Goal: Use online tool/utility: Utilize a website feature to perform a specific function

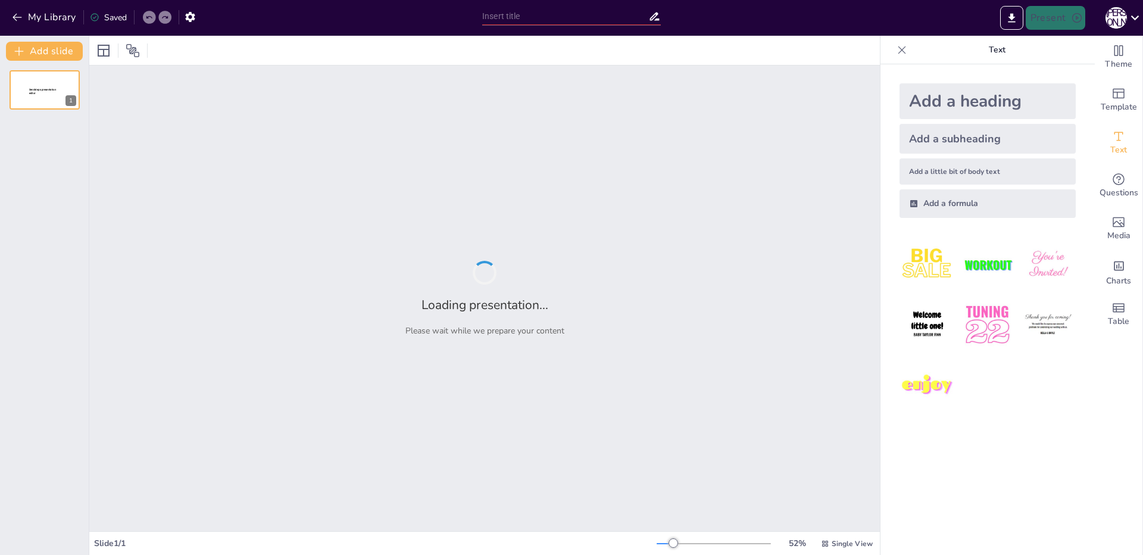
type input "Вклад [PERSON_NAME] в анатомию человека"
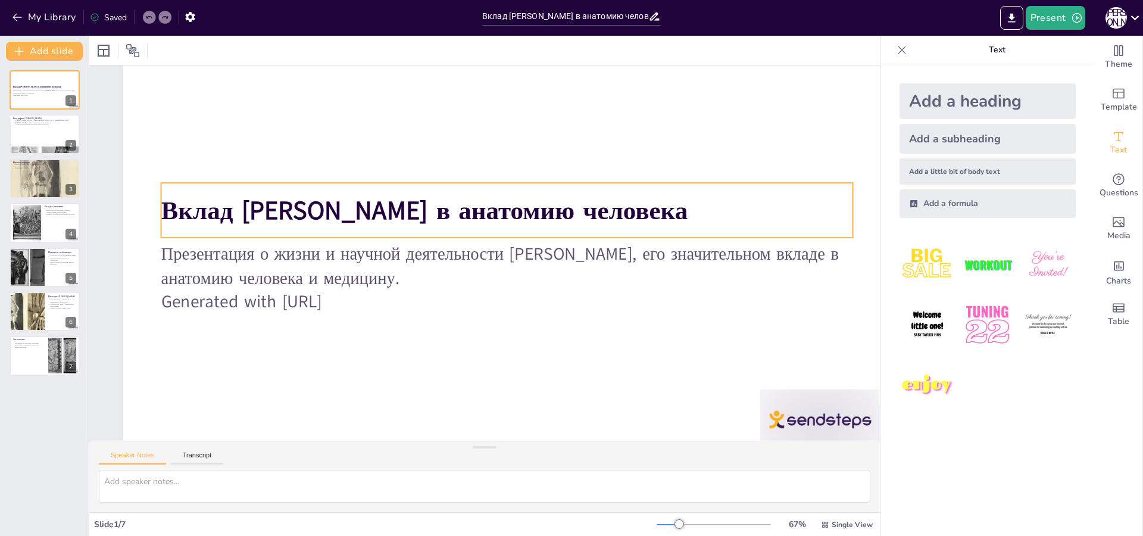
scroll to position [99, 0]
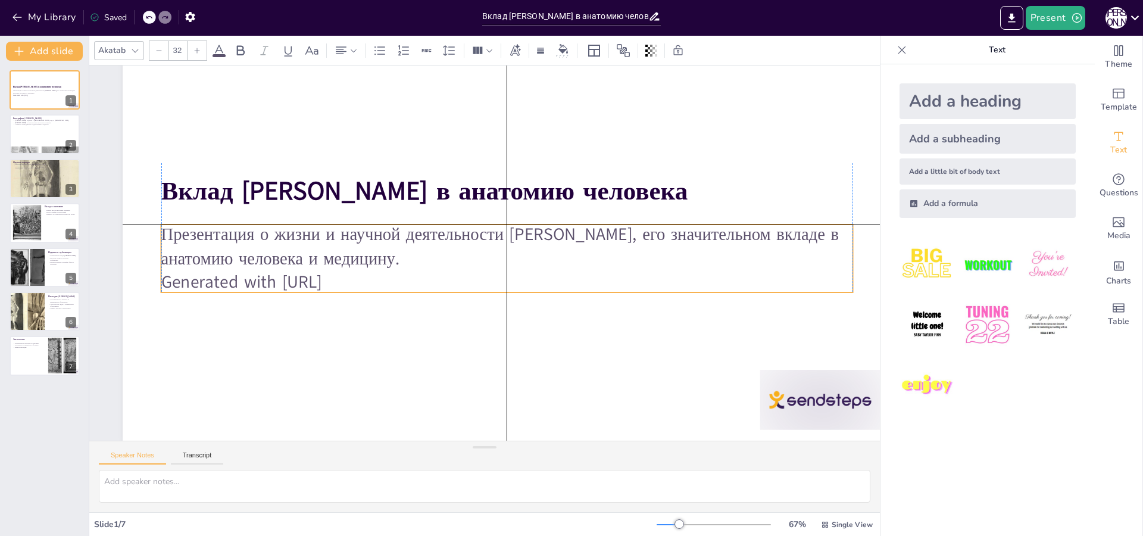
click at [377, 270] on p "Generated with [URL]" at bounding box center [506, 282] width 691 height 24
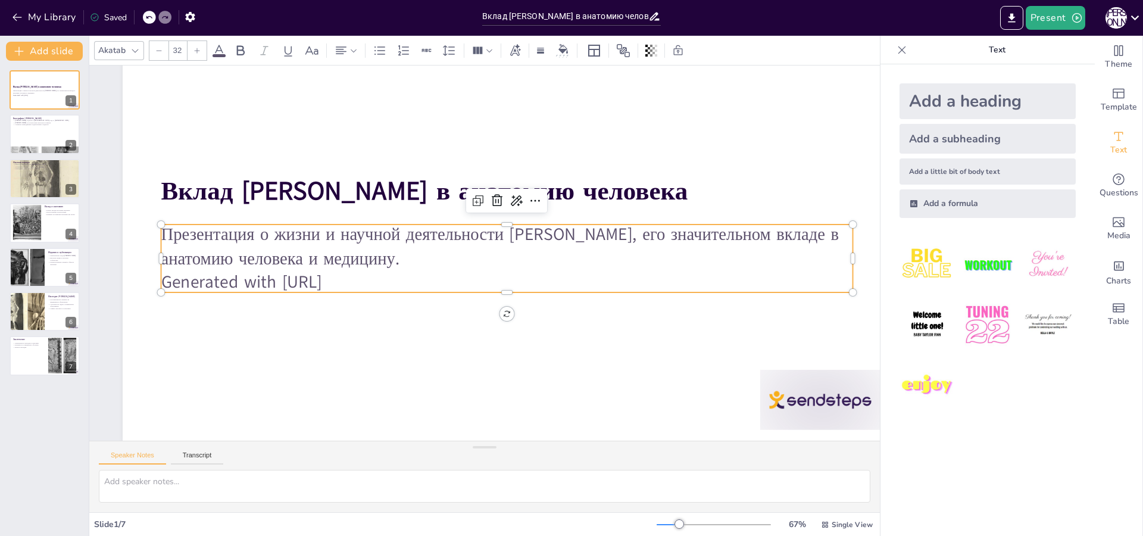
click at [377, 270] on p "Generated with [URL]" at bounding box center [503, 284] width 690 height 96
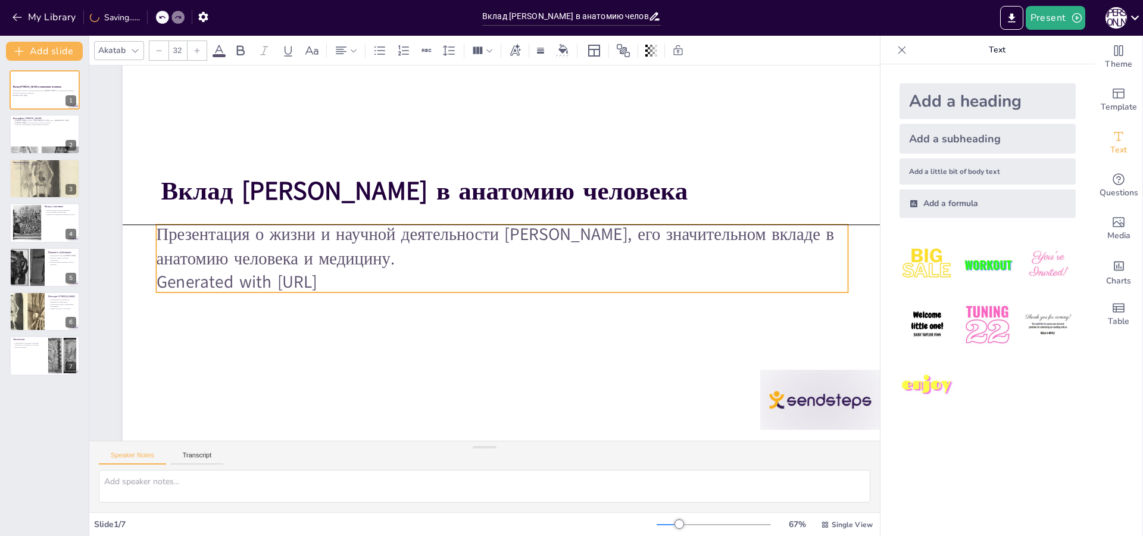
click at [369, 273] on p "Generated with [URL]" at bounding box center [502, 282] width 691 height 24
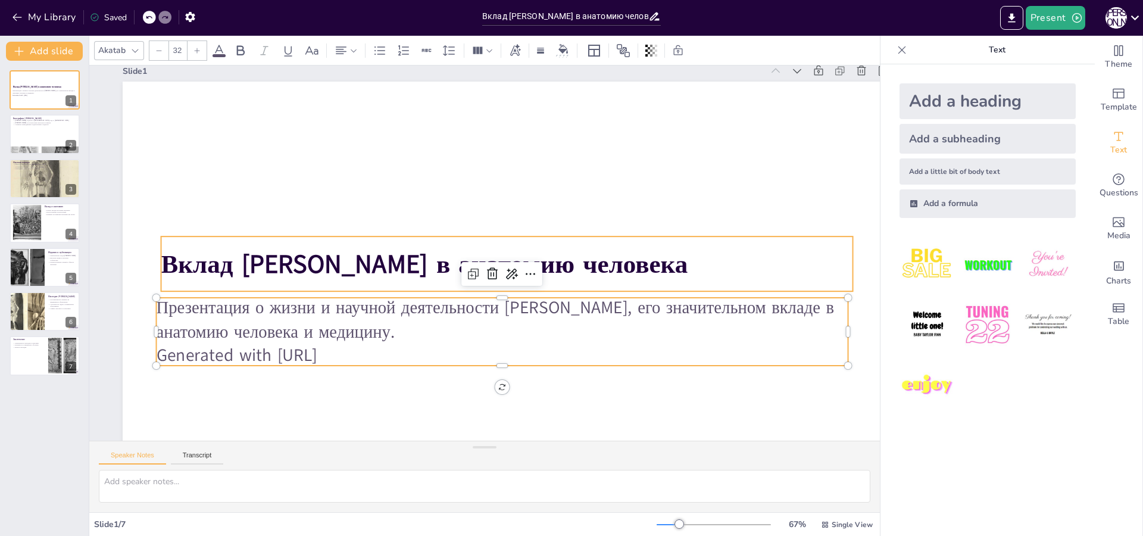
scroll to position [0, 0]
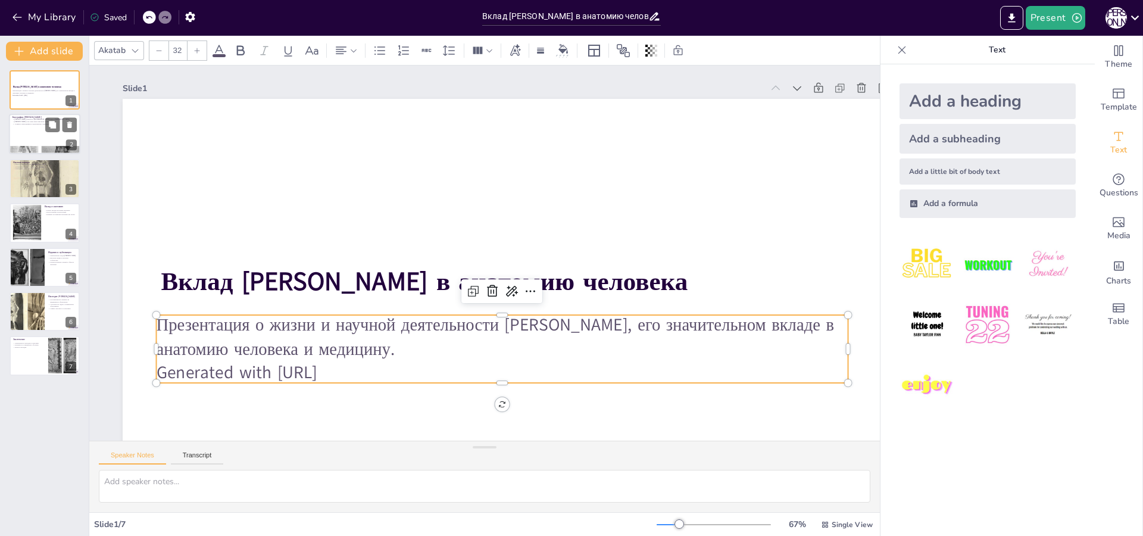
click at [34, 133] on div at bounding box center [44, 134] width 71 height 40
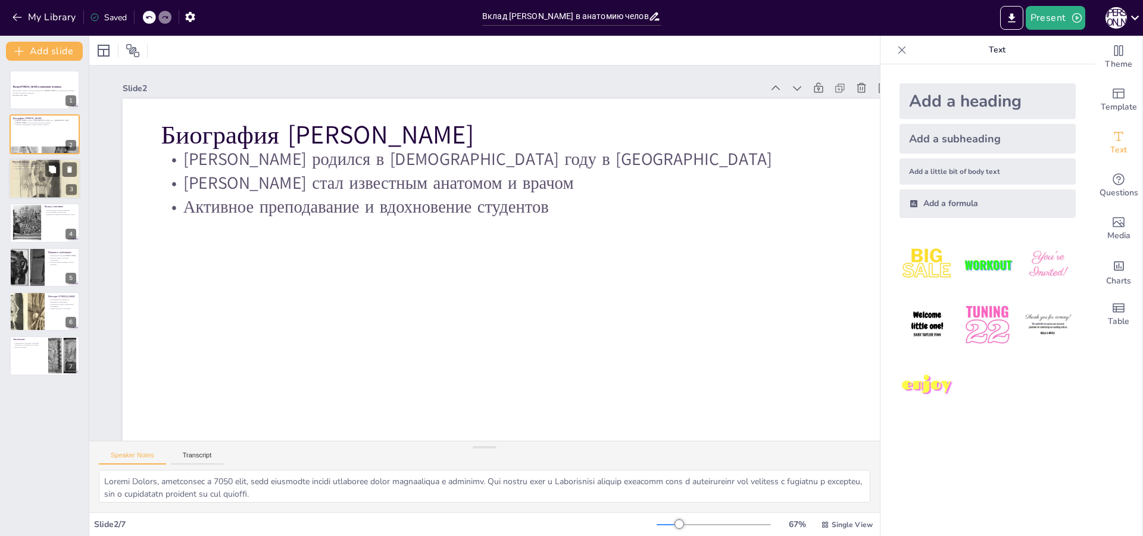
click at [36, 189] on div at bounding box center [44, 178] width 71 height 95
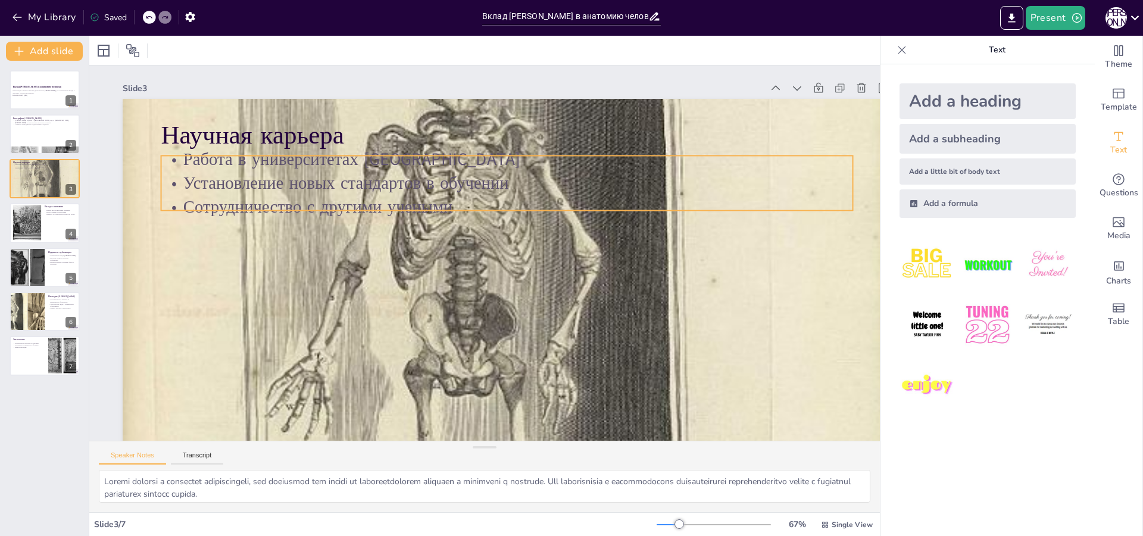
click at [209, 200] on p "Сотрудничество с другими учеными" at bounding box center [511, 210] width 690 height 96
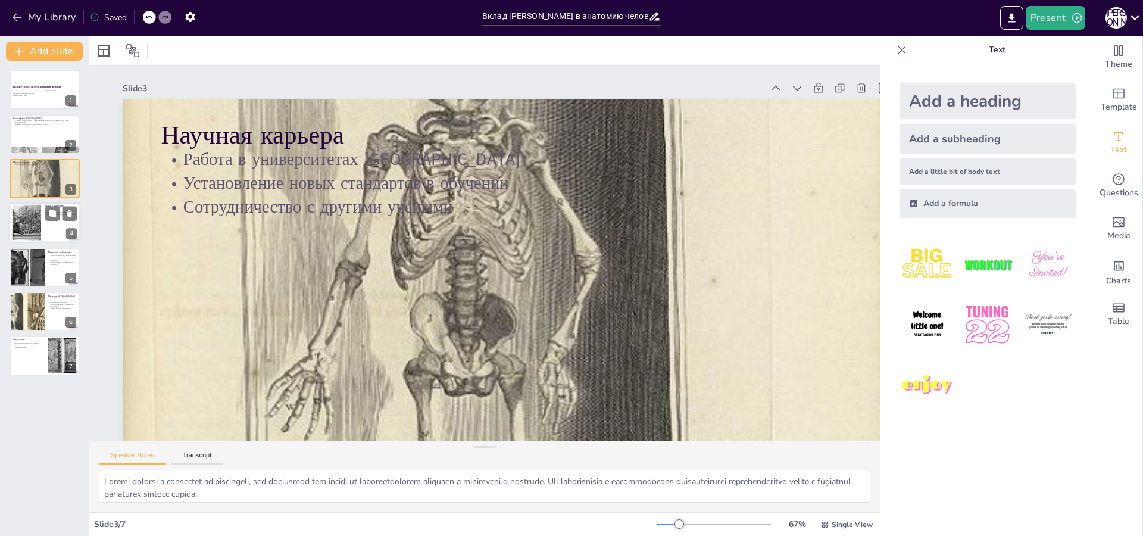
click at [22, 227] on div at bounding box center [26, 223] width 37 height 36
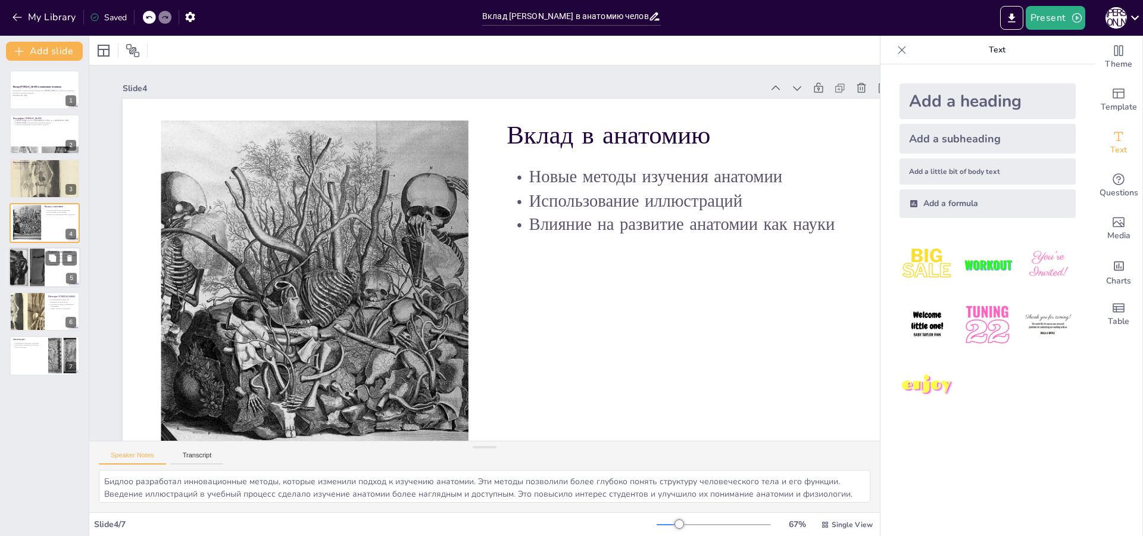
click at [35, 270] on div at bounding box center [26, 267] width 65 height 40
type textarea "Публикации Бидлоо стали важными источниками информации для студентов и ученых. …"
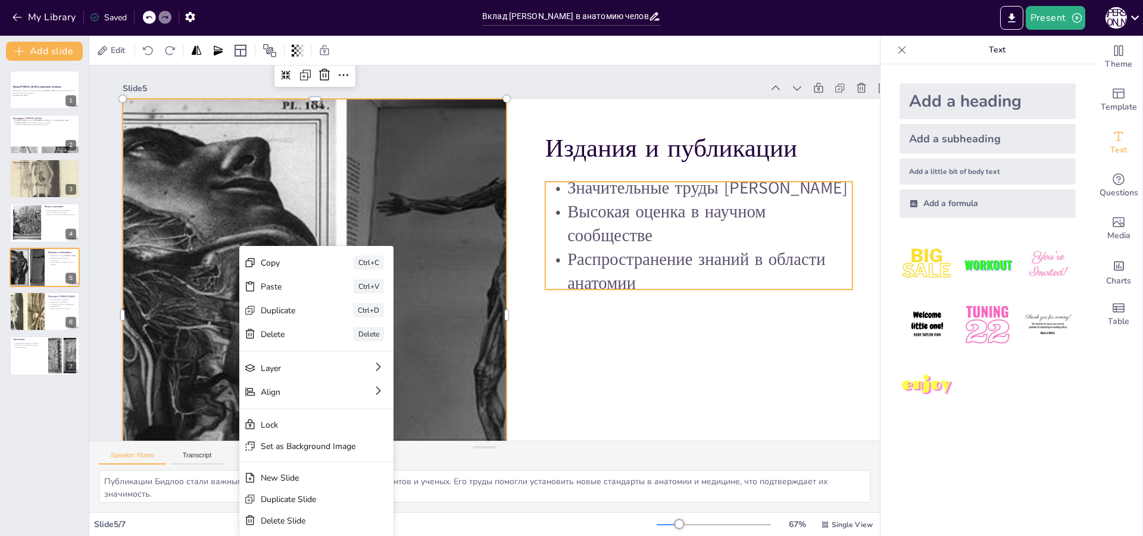
click at [656, 270] on p "Распространение знаний в области анатомии" at bounding box center [698, 272] width 307 height 48
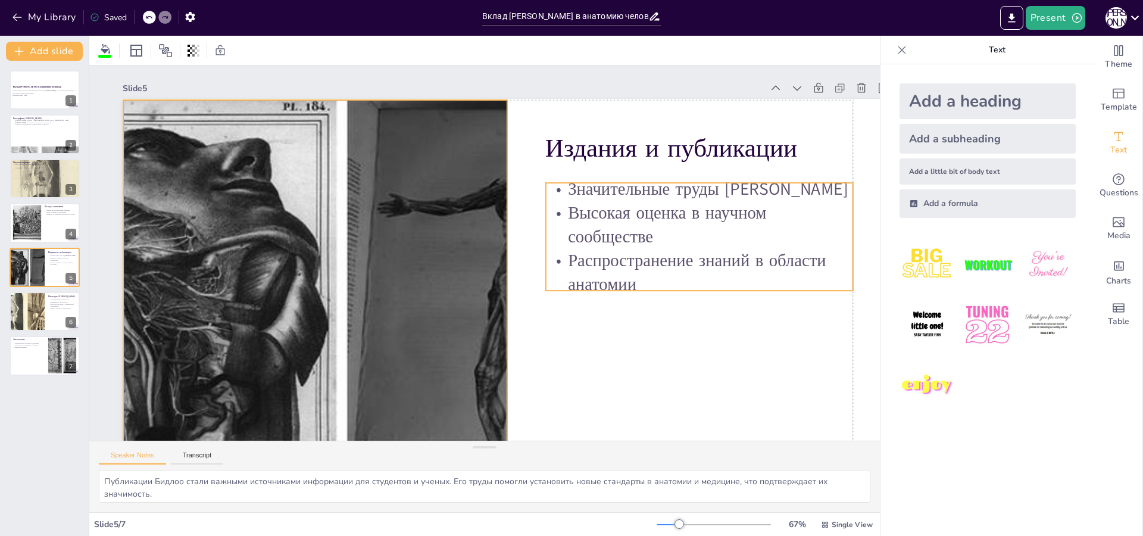
click at [641, 281] on p "Распространение знаний в области анатомии" at bounding box center [696, 295] width 311 height 80
click at [915, 168] on div "Add a little bit of body text" at bounding box center [987, 171] width 176 height 26
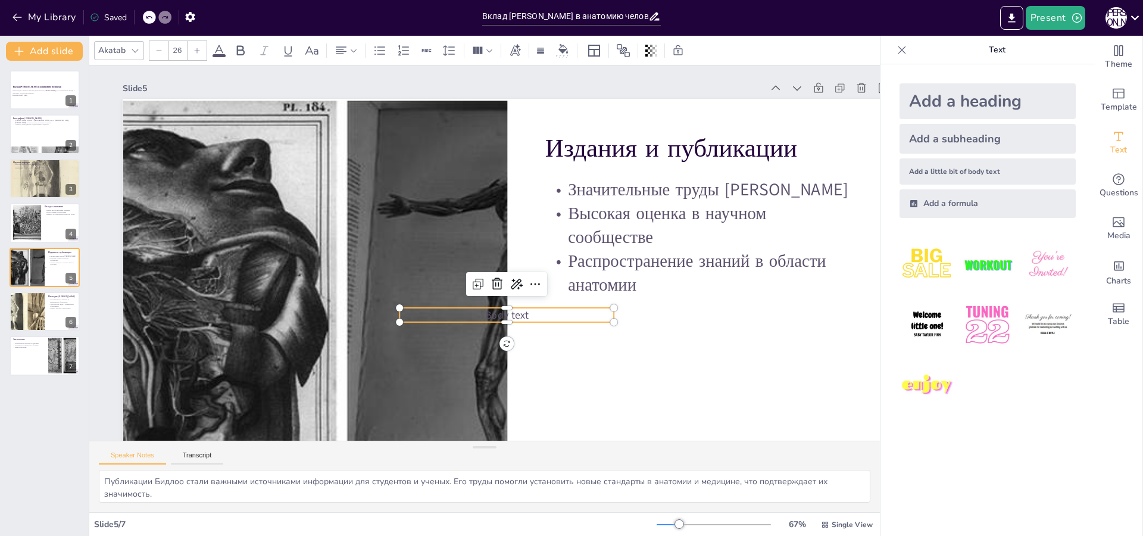
click at [500, 287] on icon at bounding box center [494, 284] width 12 height 12
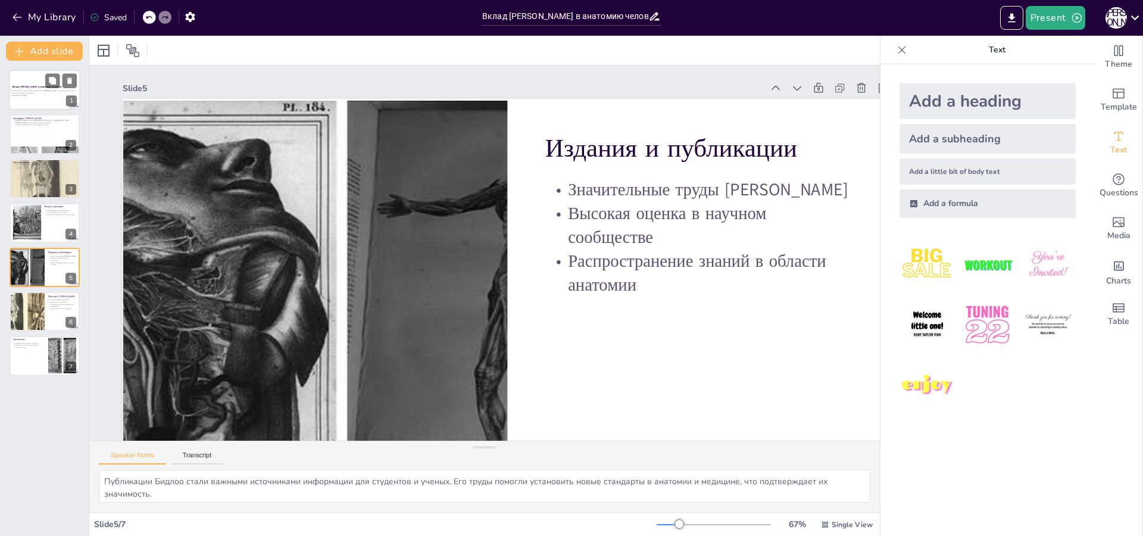
click at [41, 102] on div at bounding box center [44, 90] width 71 height 40
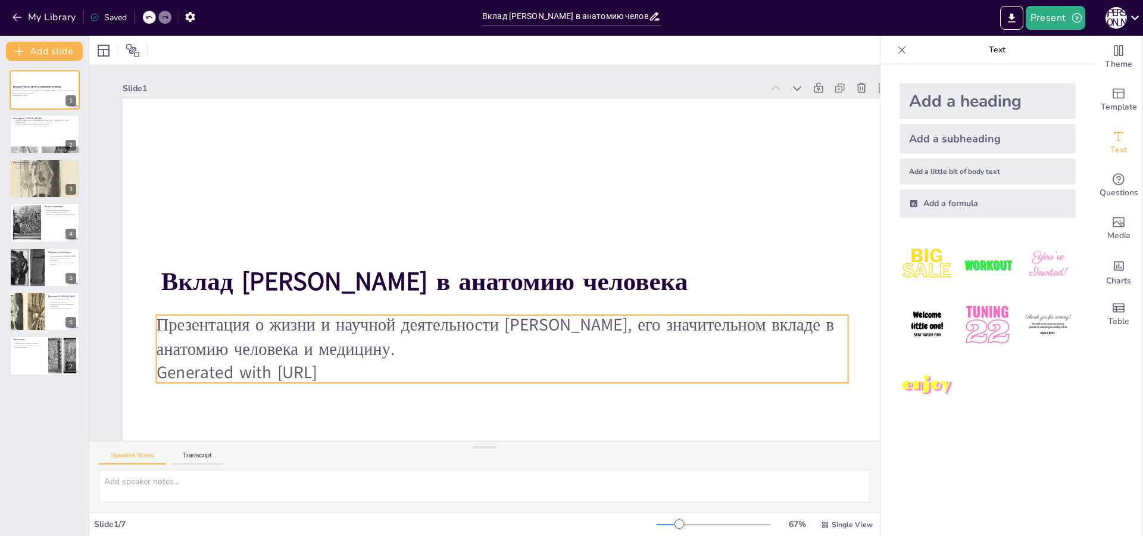
click at [375, 361] on p "Generated with [URL]" at bounding box center [502, 373] width 691 height 24
click at [371, 373] on p "Generated with [URL]" at bounding box center [501, 373] width 691 height 24
click at [367, 373] on p "Generated with [URL]" at bounding box center [501, 373] width 691 height 24
click at [513, 291] on icon at bounding box center [507, 293] width 13 height 12
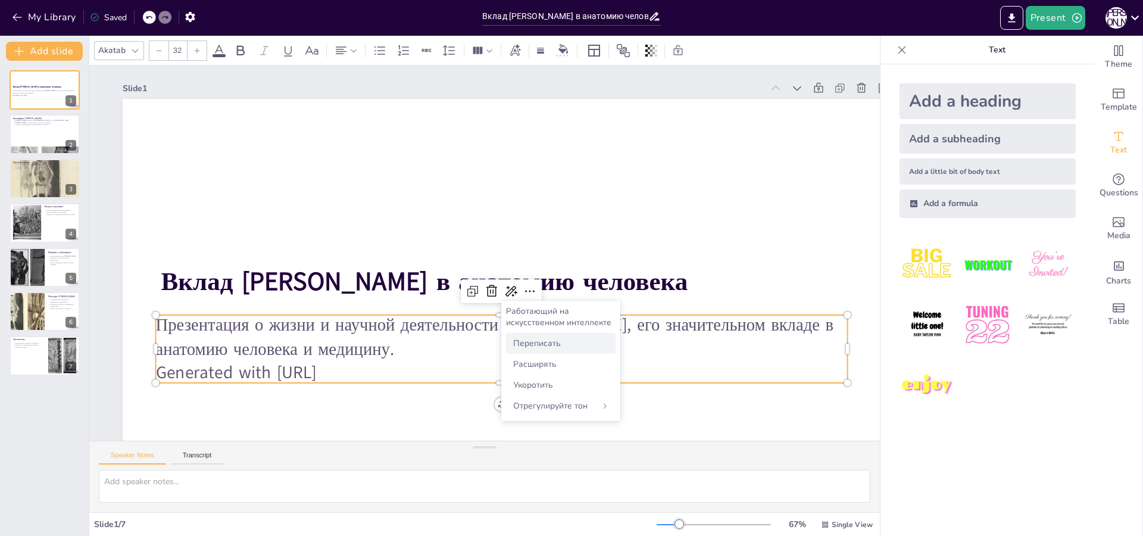
click at [568, 351] on div "Переписать" at bounding box center [560, 343] width 109 height 21
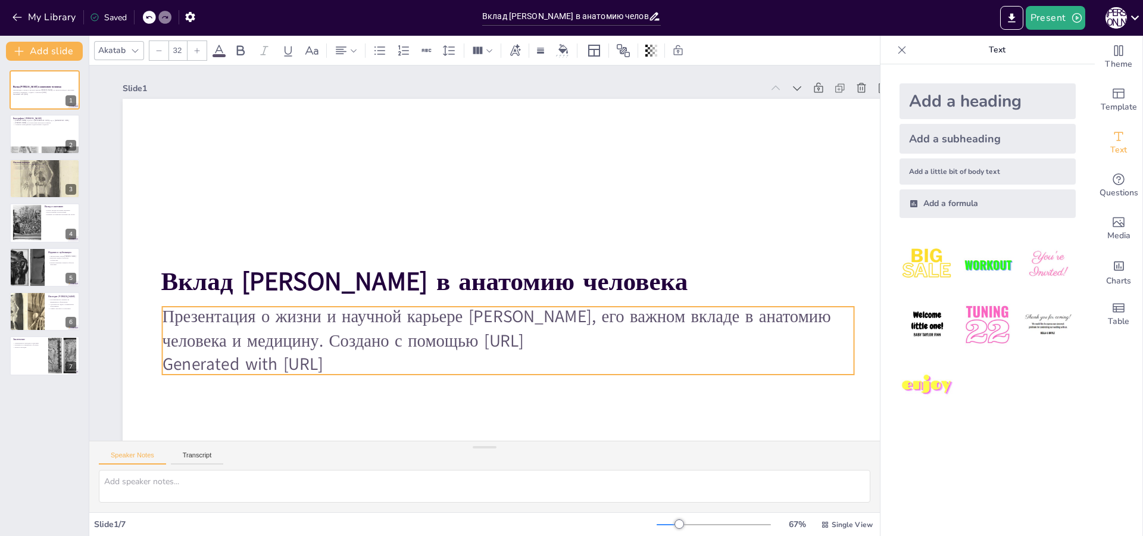
drag, startPoint x: 378, startPoint y: 371, endPoint x: 388, endPoint y: 363, distance: 12.7
click at [388, 363] on p "Generated with [URL]" at bounding box center [496, 366] width 690 height 96
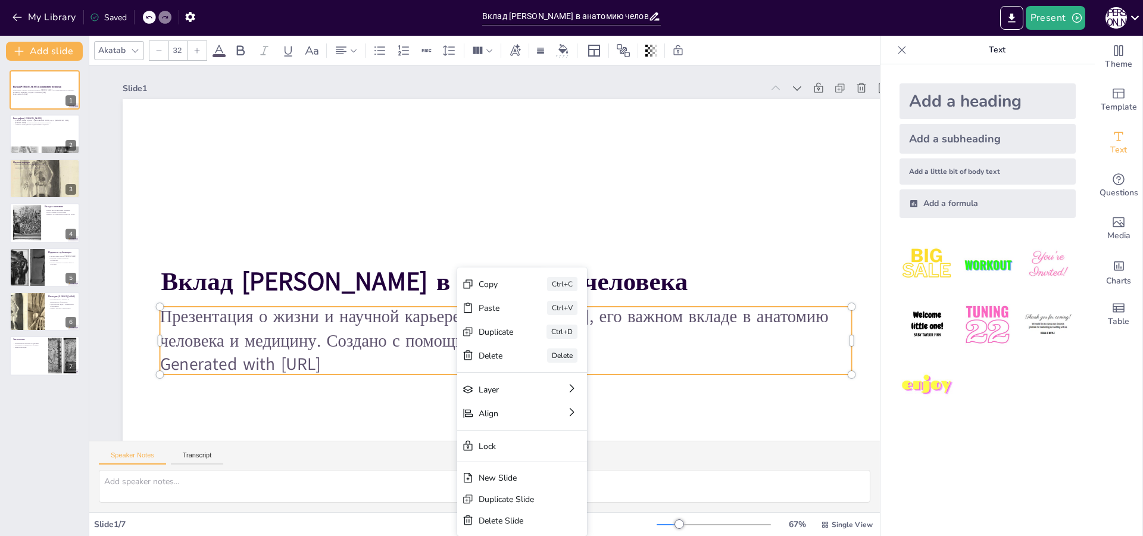
click at [648, 343] on p "Презентация о жизни и научной карьере [PERSON_NAME], его важном вкладе в анатом…" at bounding box center [505, 329] width 691 height 48
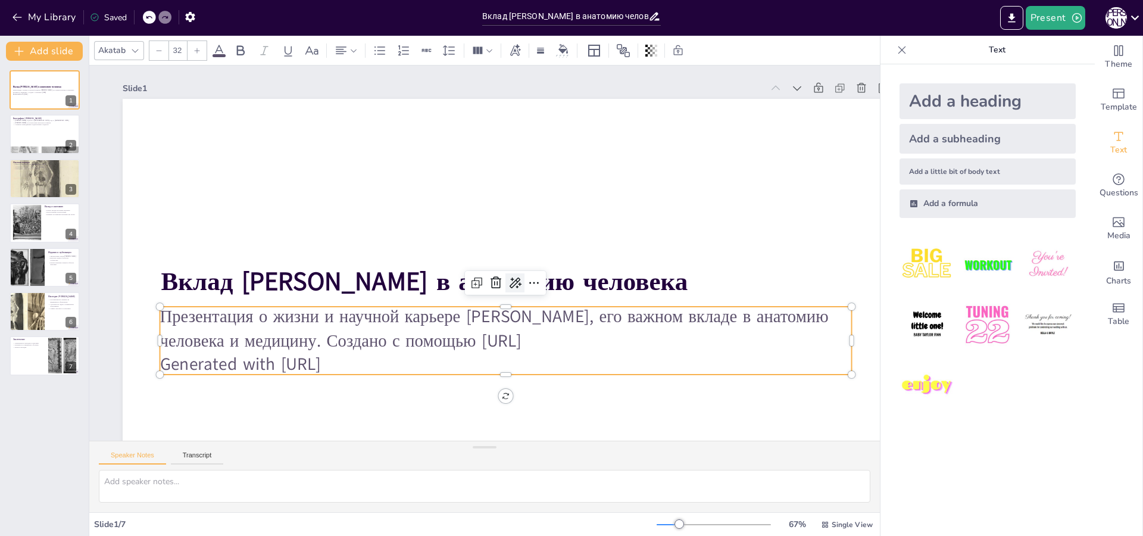
click at [517, 286] on icon at bounding box center [508, 288] width 17 height 17
click at [553, 359] on span "Расширять" at bounding box center [538, 355] width 43 height 11
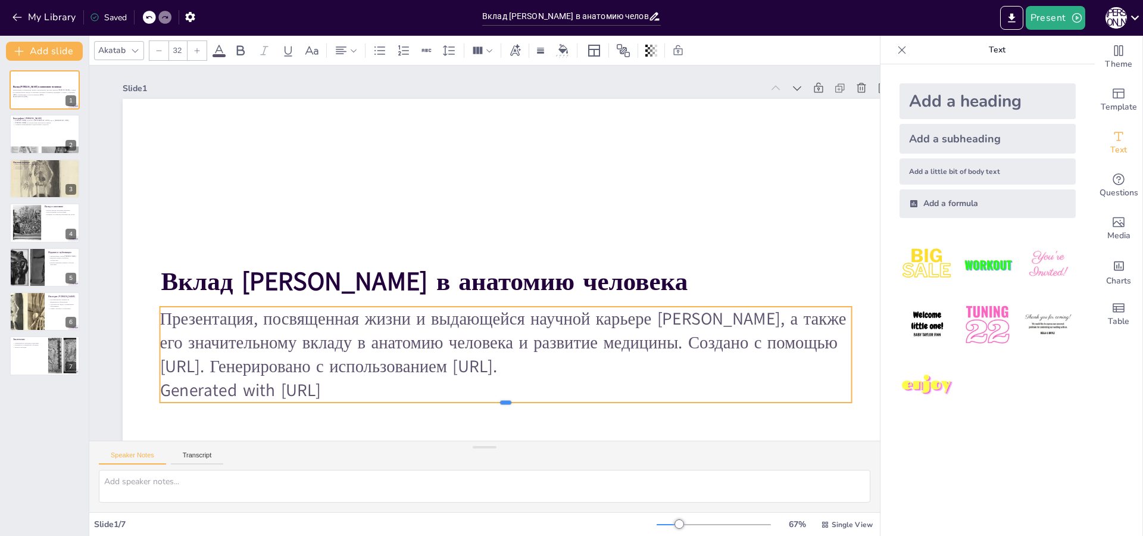
drag, startPoint x: 506, startPoint y: 375, endPoint x: 505, endPoint y: 389, distance: 13.8
click at [505, 389] on div "Вклад [PERSON_NAME] в анатомию человека [PERSON_NAME], посвященная жизни и выда…" at bounding box center [500, 317] width 809 height 510
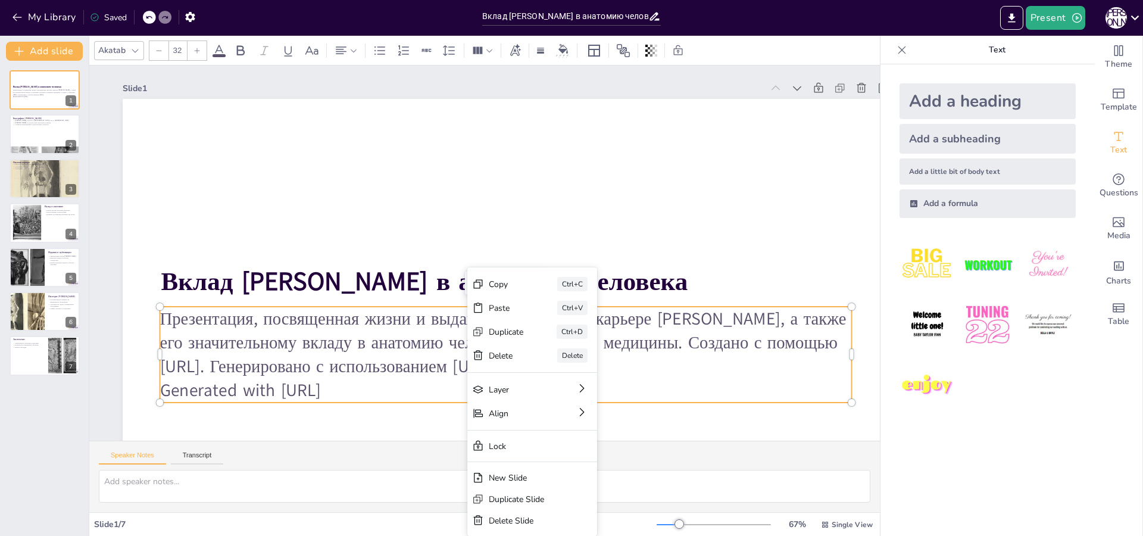
click at [428, 343] on p "Презентация, посвященная жизни и выдающейся научной карьере [PERSON_NAME], а та…" at bounding box center [496, 344] width 695 height 143
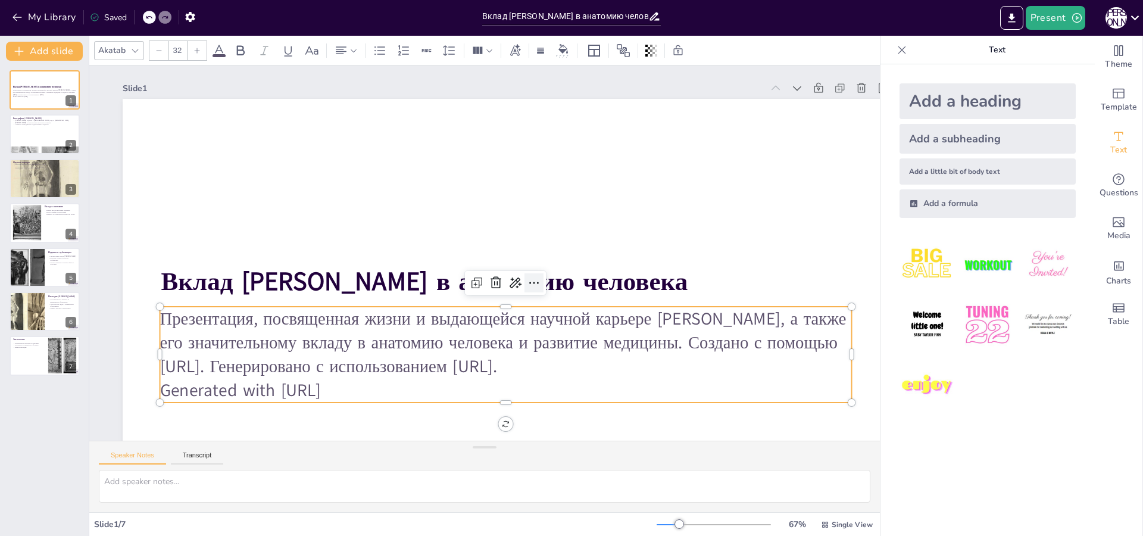
click at [512, 298] on icon at bounding box center [502, 308] width 20 height 20
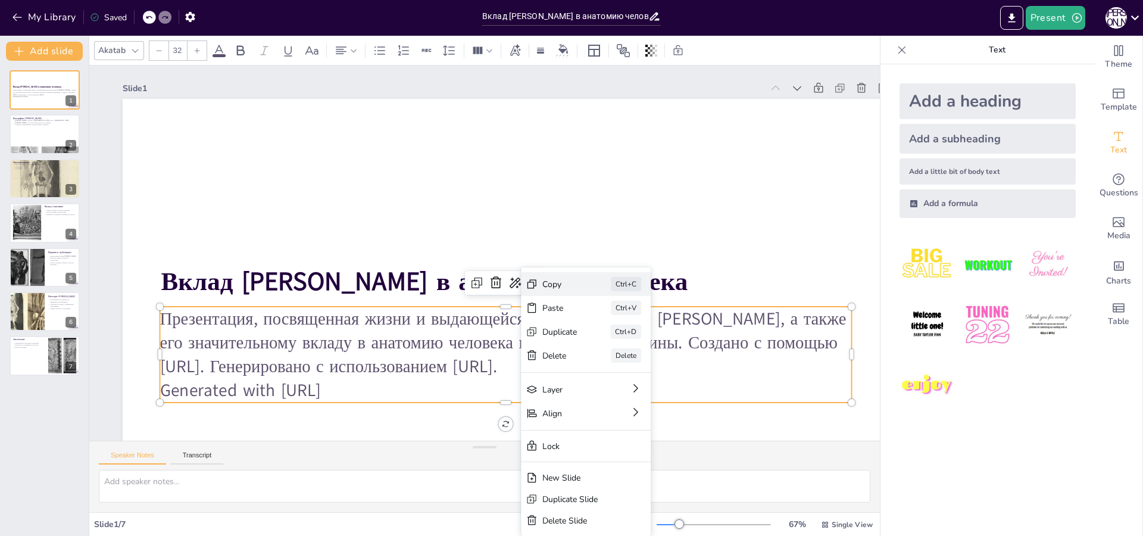
click at [631, 344] on div "Copy" at bounding box center [648, 349] width 35 height 11
